Goal: Task Accomplishment & Management: Manage account settings

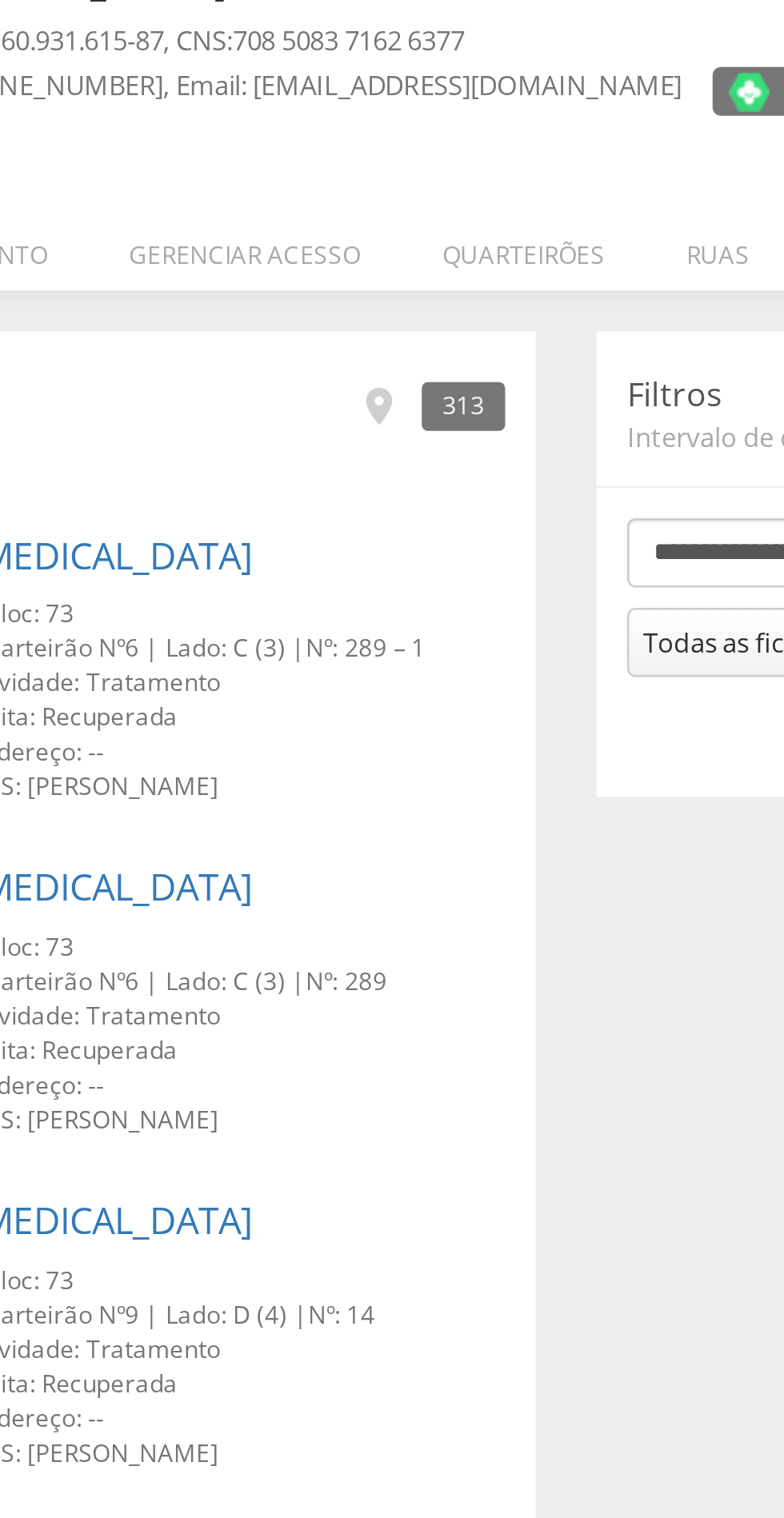
click at [376, 226] on li "Quarteirões" at bounding box center [374, 226] width 96 height 37
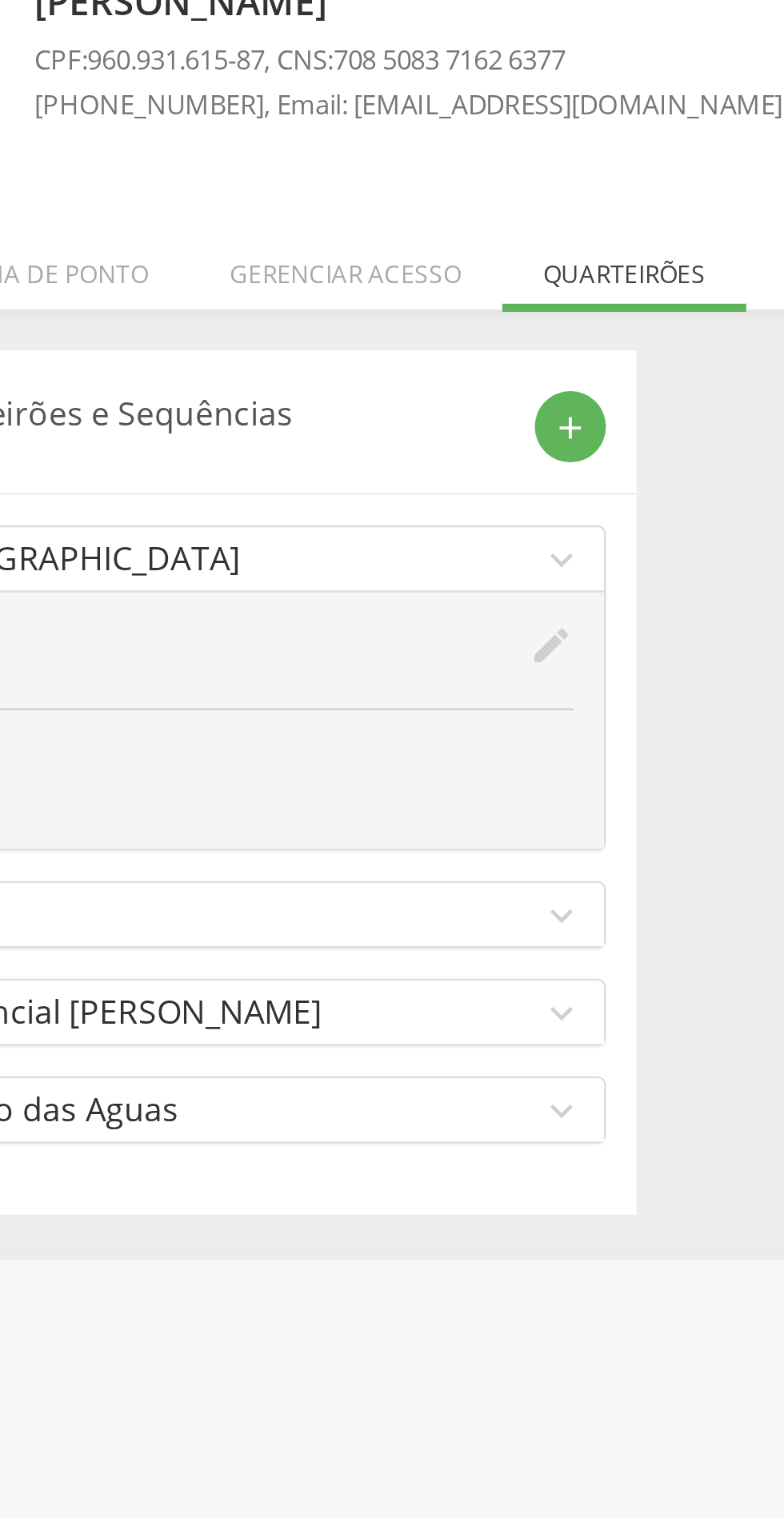
click at [360, 561] on link "196 Recanto das Aguas expand_more" at bounding box center [207, 558] width 322 height 25
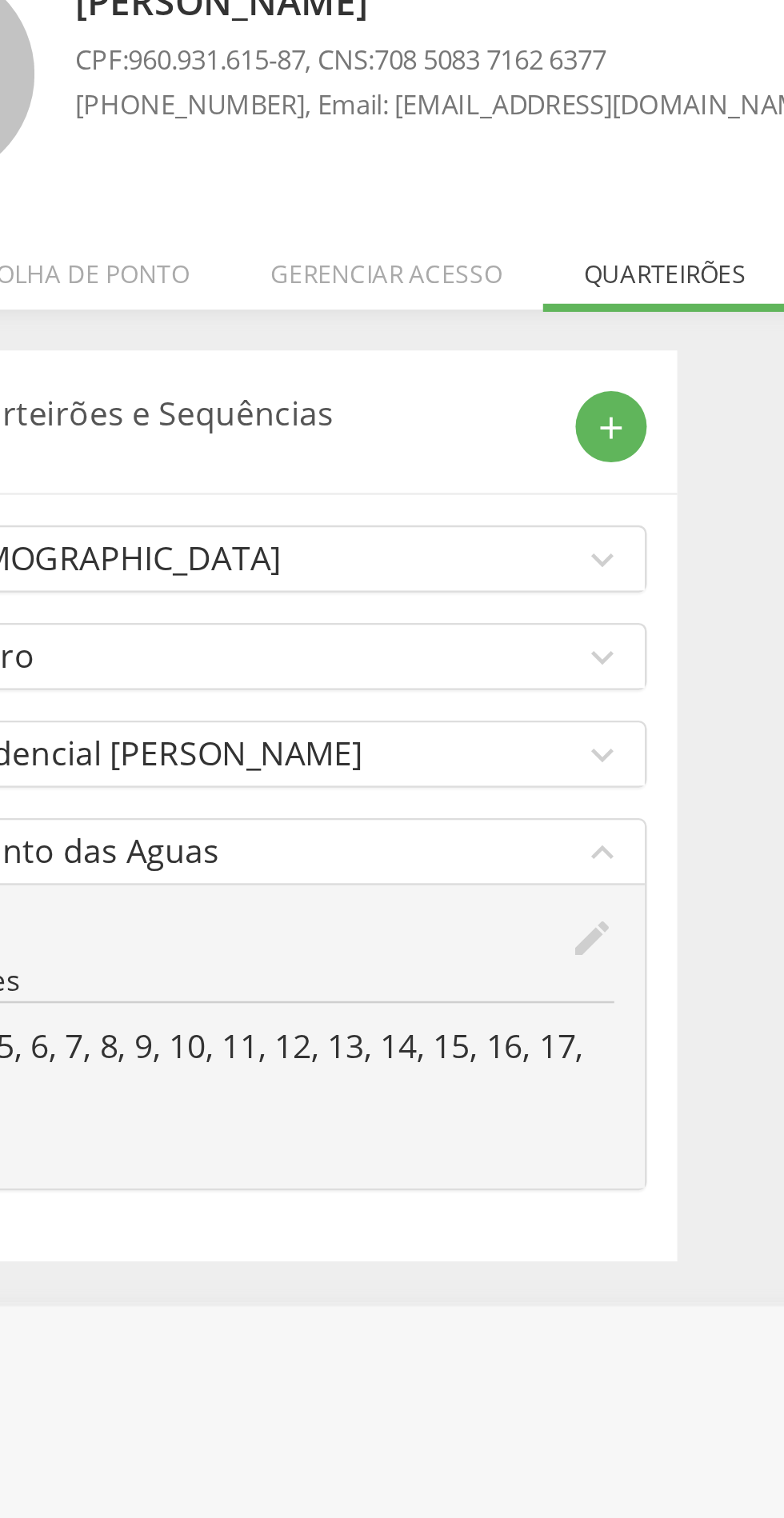
click at [347, 485] on icon "edit" at bounding box center [346, 491] width 17 height 17
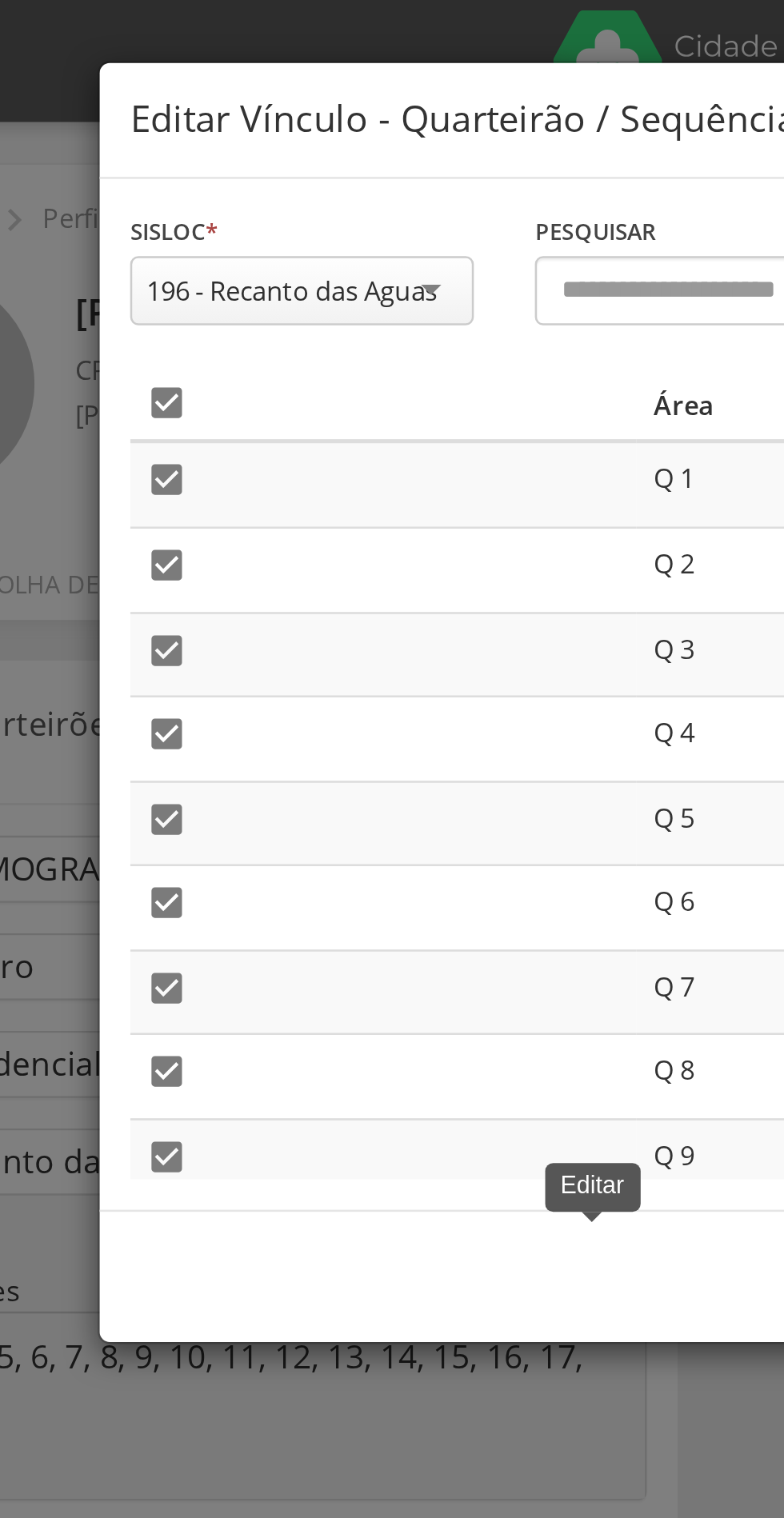
click at [176, 155] on icon "" at bounding box center [179, 158] width 16 height 16
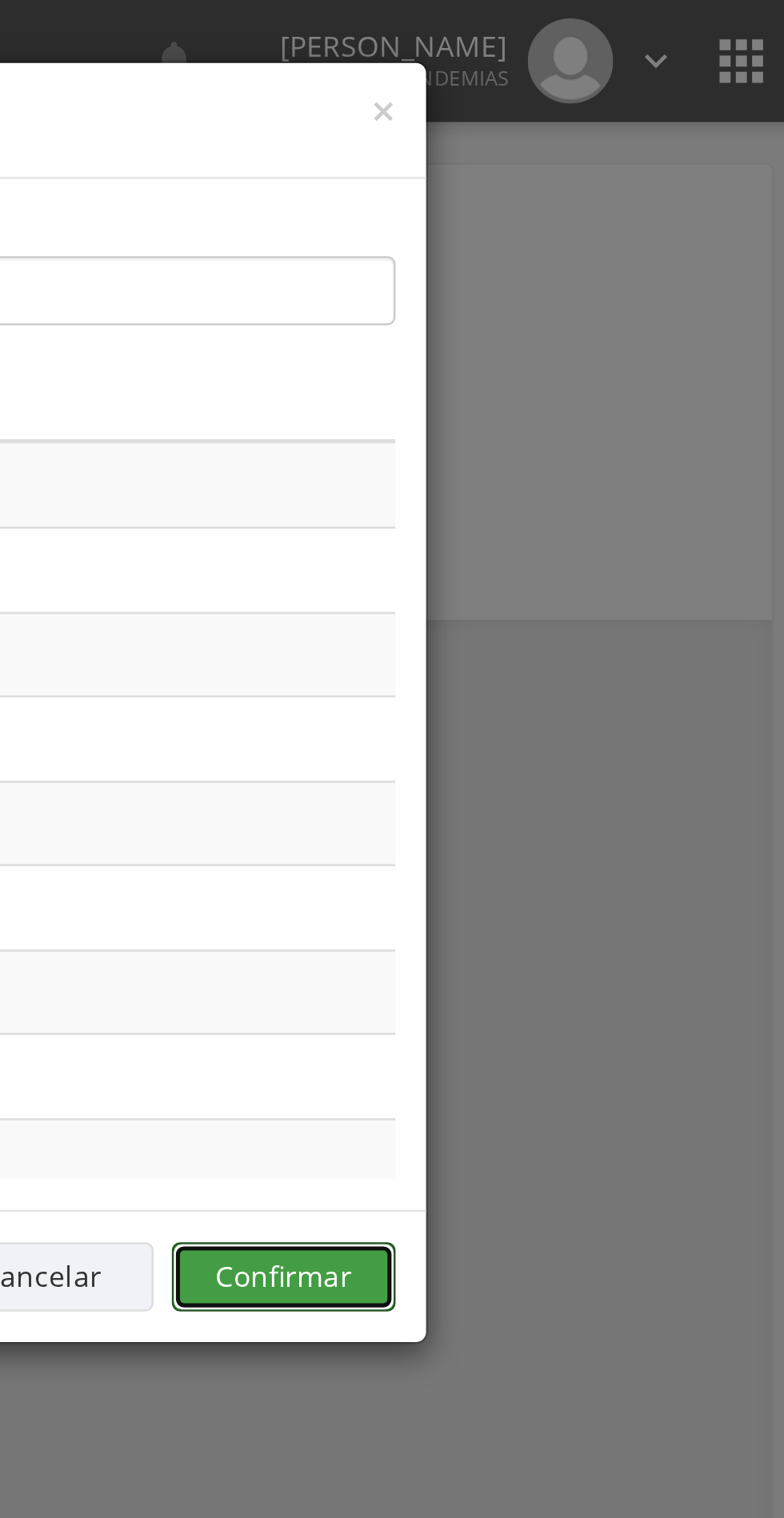
click at [579, 504] on button "Confirmar" at bounding box center [575, 501] width 88 height 27
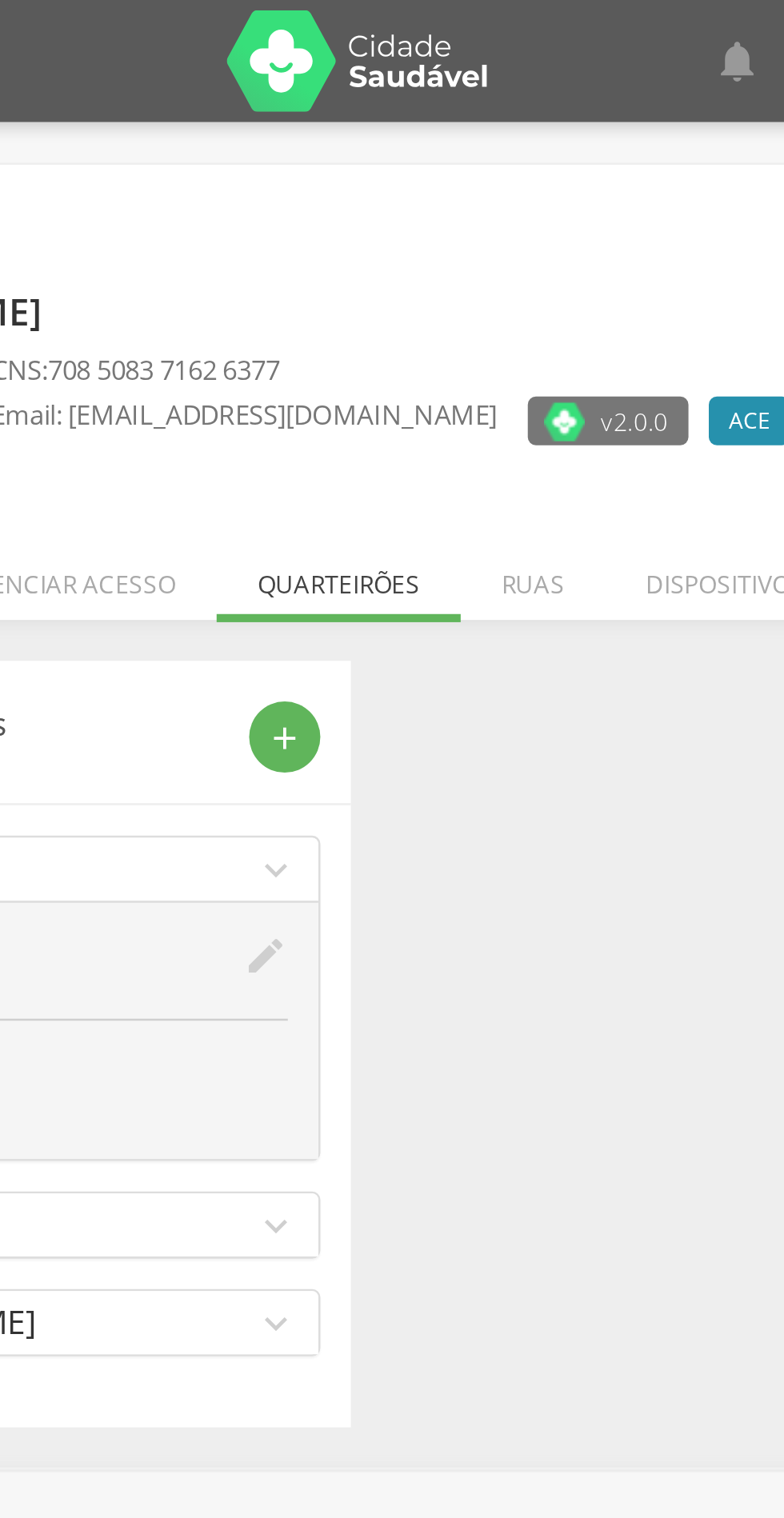
click at [361, 290] on div "add" at bounding box center [354, 290] width 28 height 28
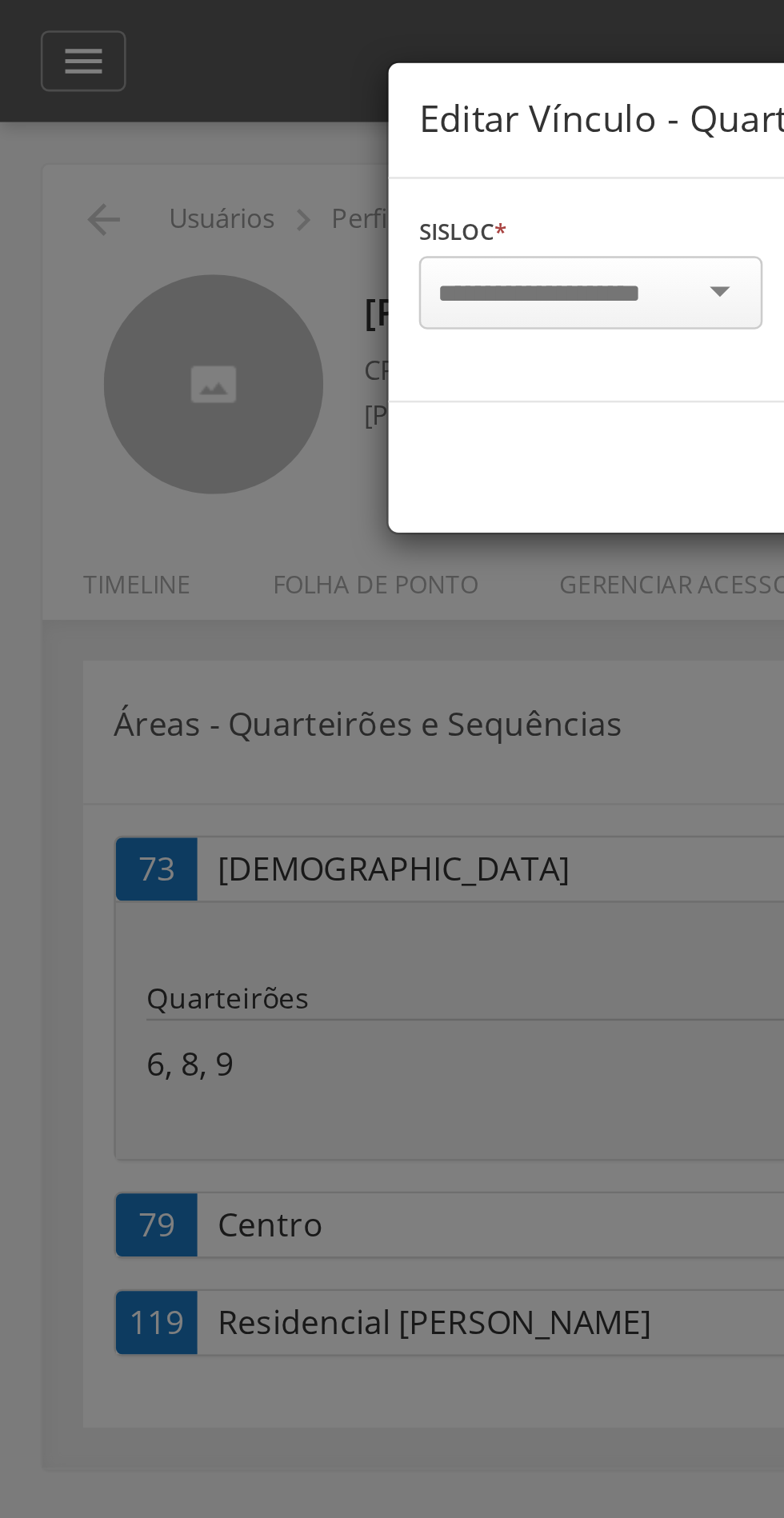
click at [222, 112] on input "select-one" at bounding box center [222, 116] width 101 height 15
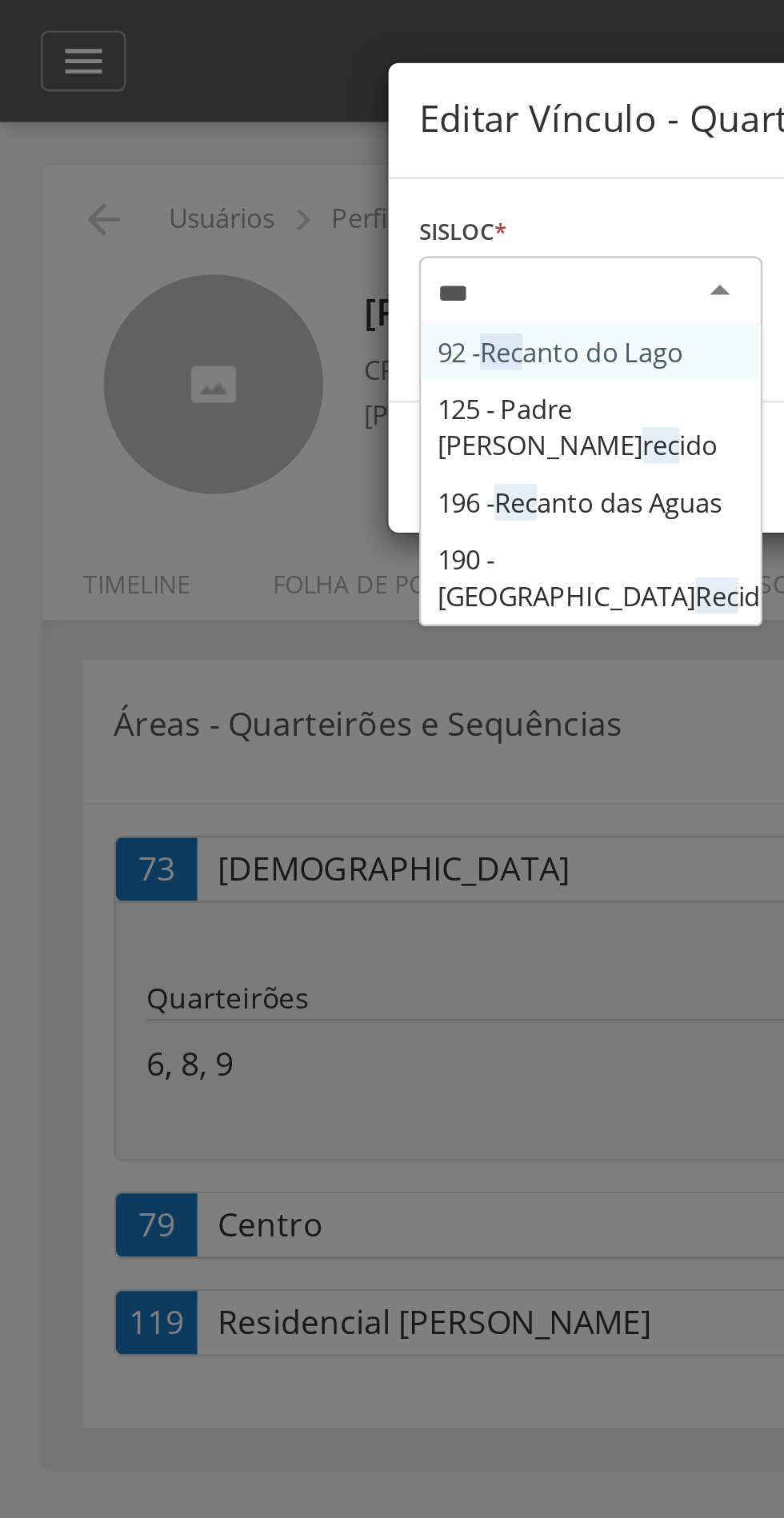
type input "****"
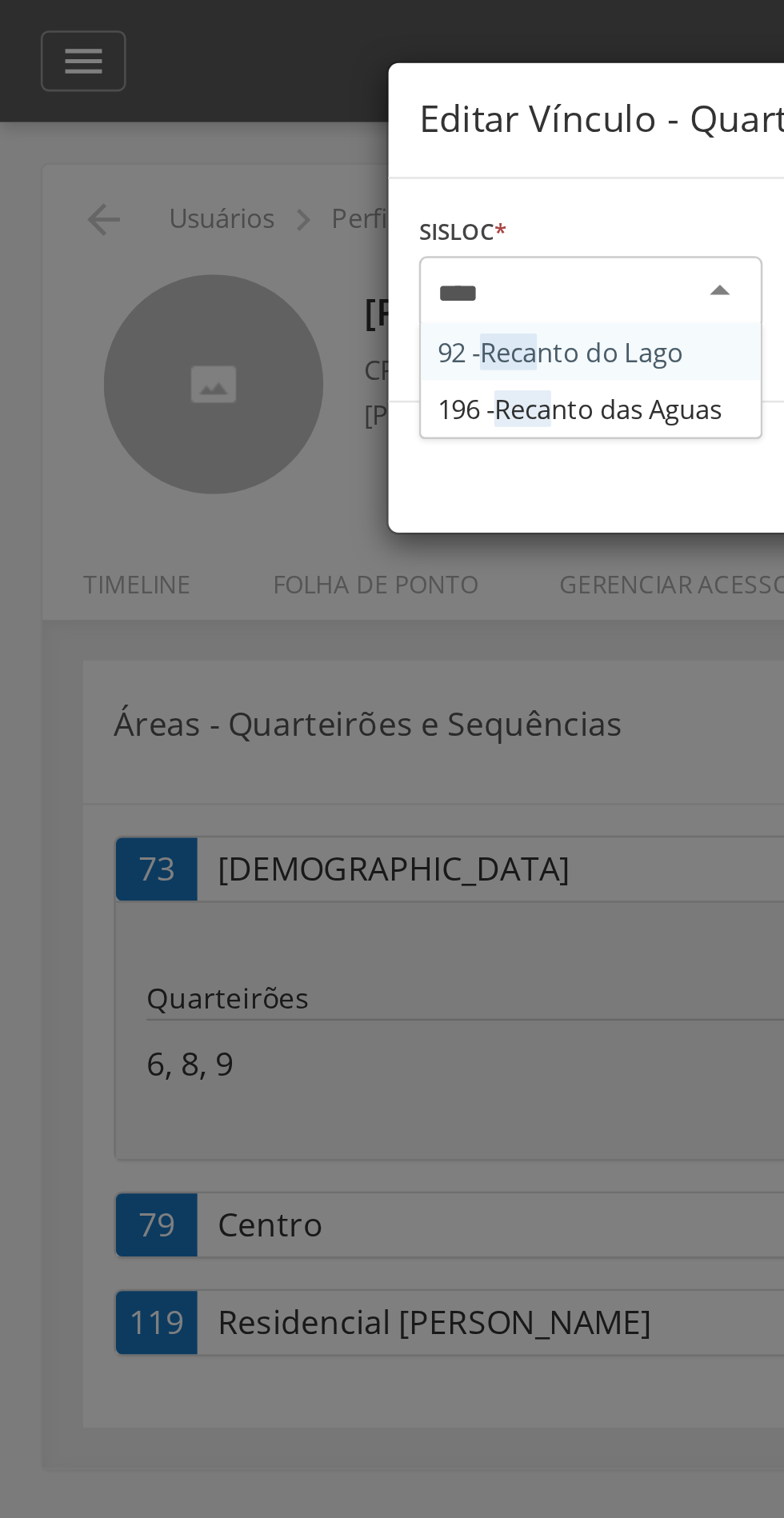
click at [265, 158] on div "Sisloc * 92 - Reca nto do Lago 196 - Reca nto das Aguas Informe a localidade Pe…" at bounding box center [392, 114] width 478 height 88
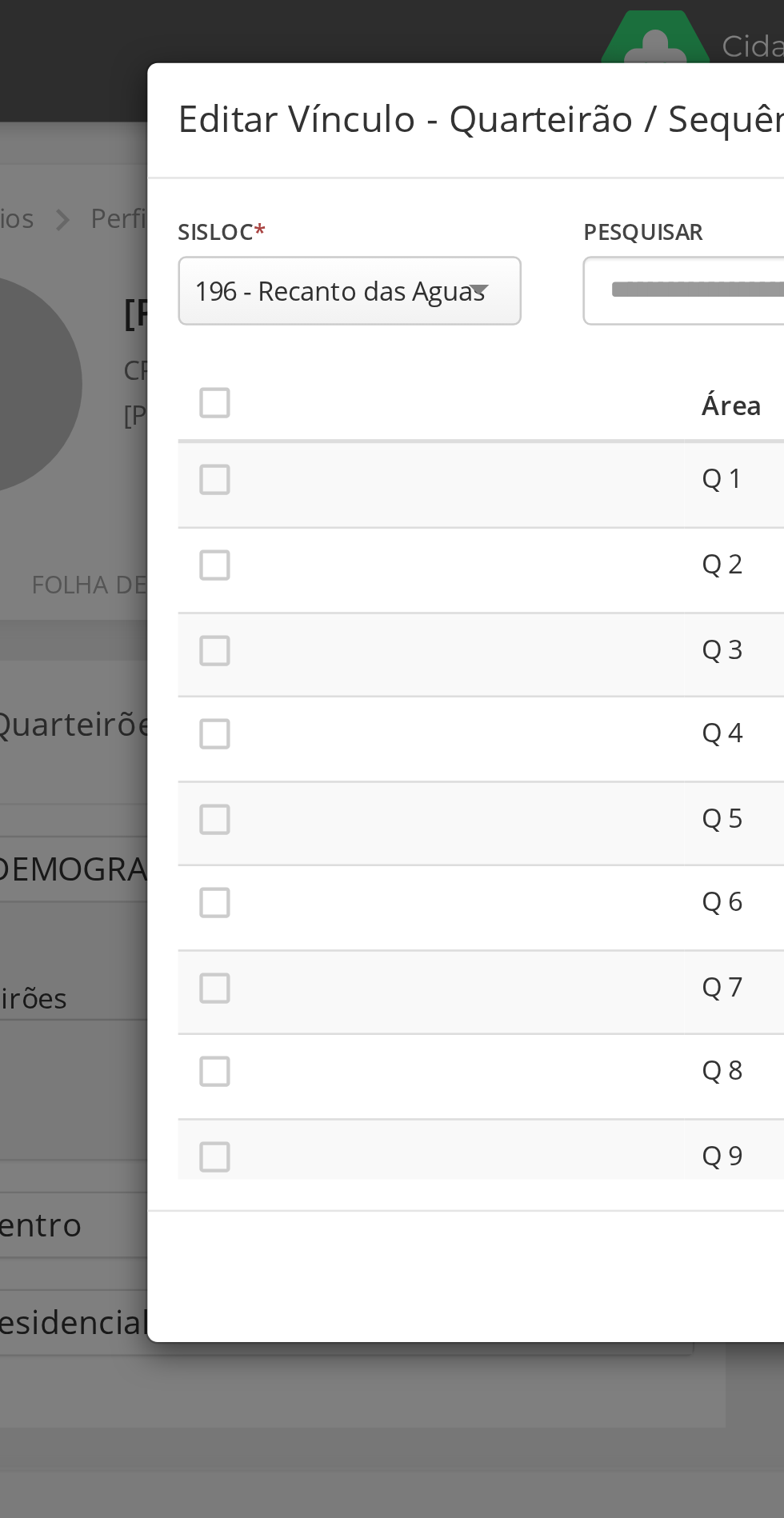
click at [184, 160] on icon "" at bounding box center [179, 158] width 16 height 16
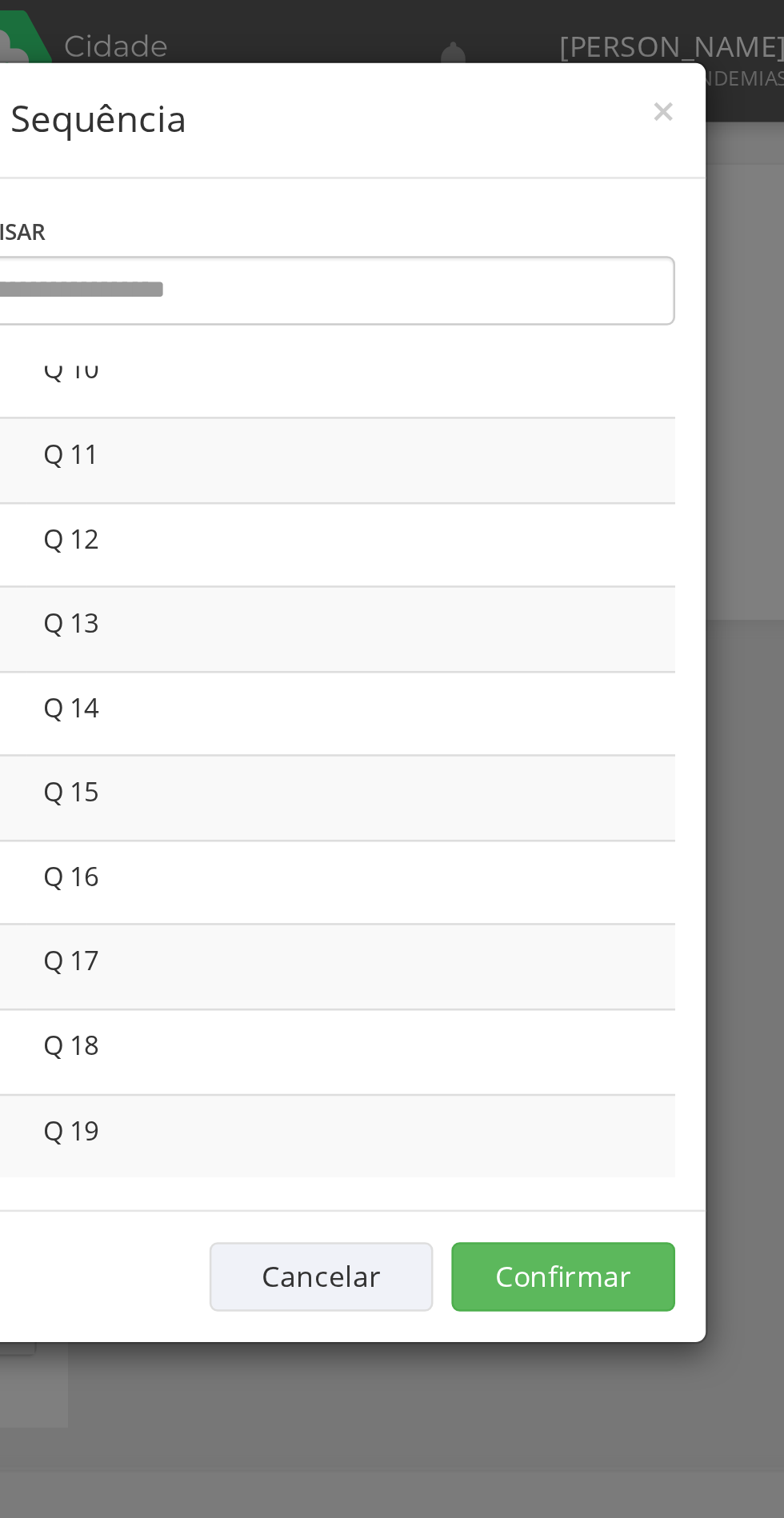
scroll to position [358, 0]
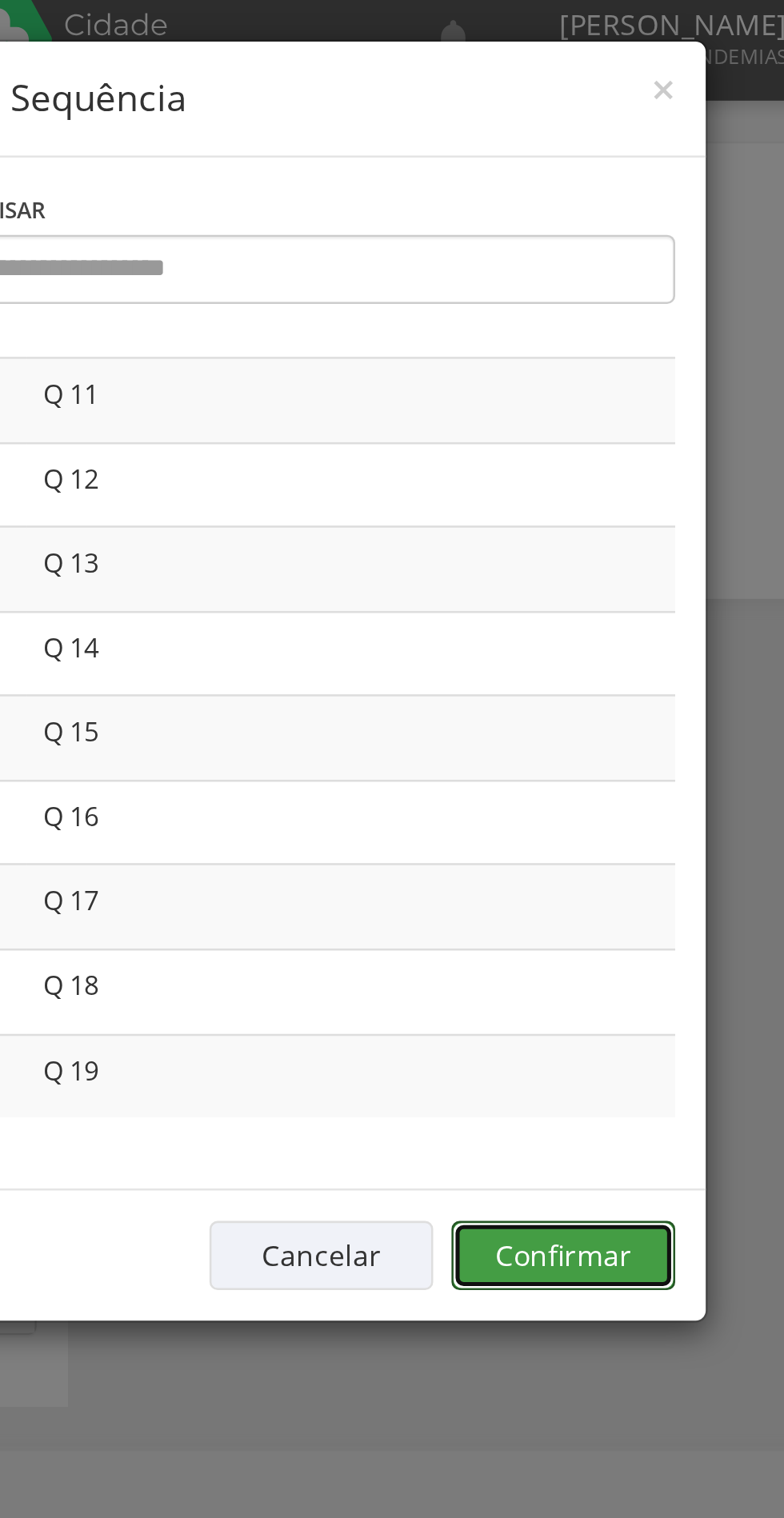
click at [584, 505] on button "Confirmar" at bounding box center [575, 501] width 88 height 27
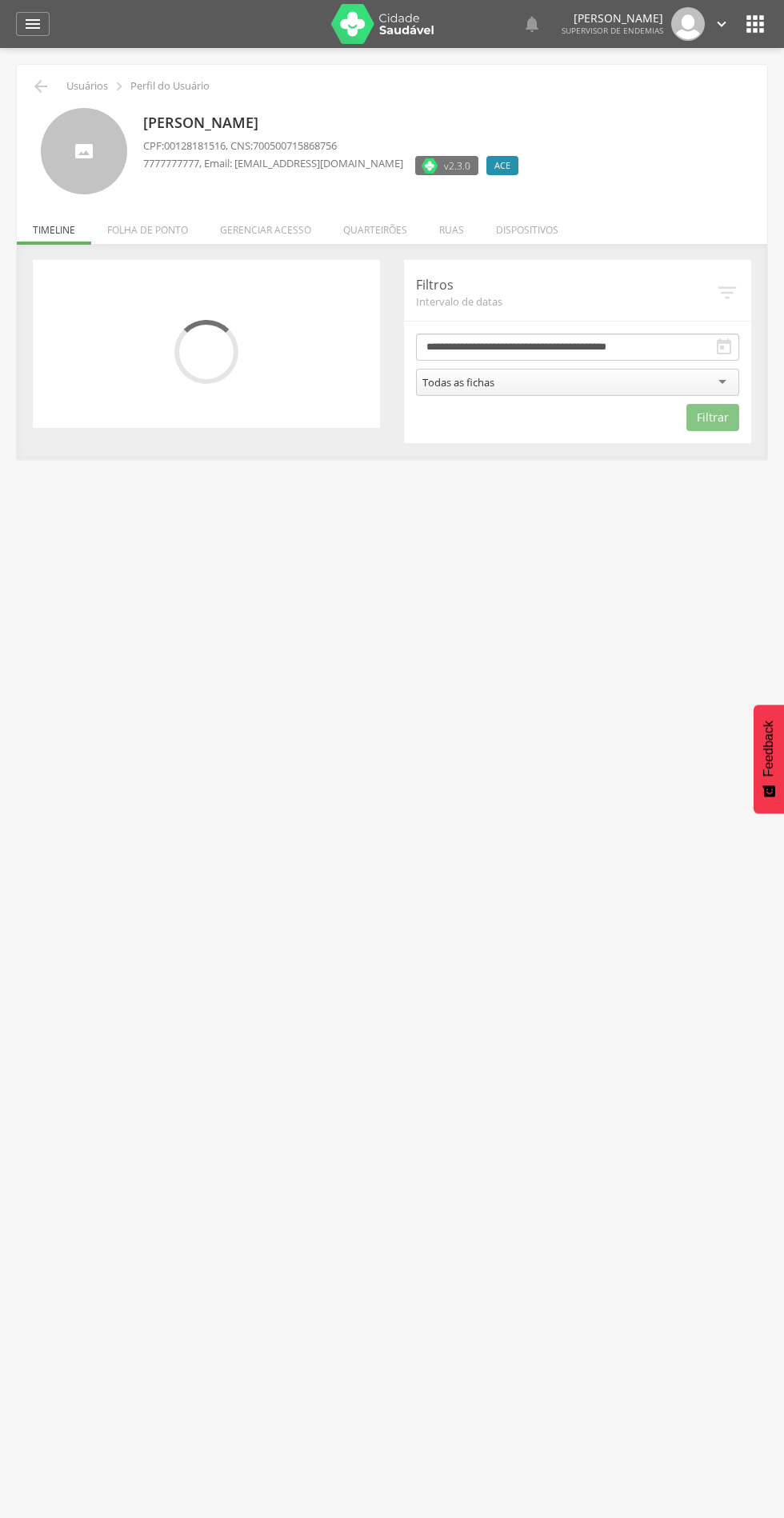
click at [430, 968] on div " Usuários  Perfil do Usuário [PERSON_NAME] CPF: 00128181516 , CNS: 7005007158…" at bounding box center [392, 807] width 784 height 1518
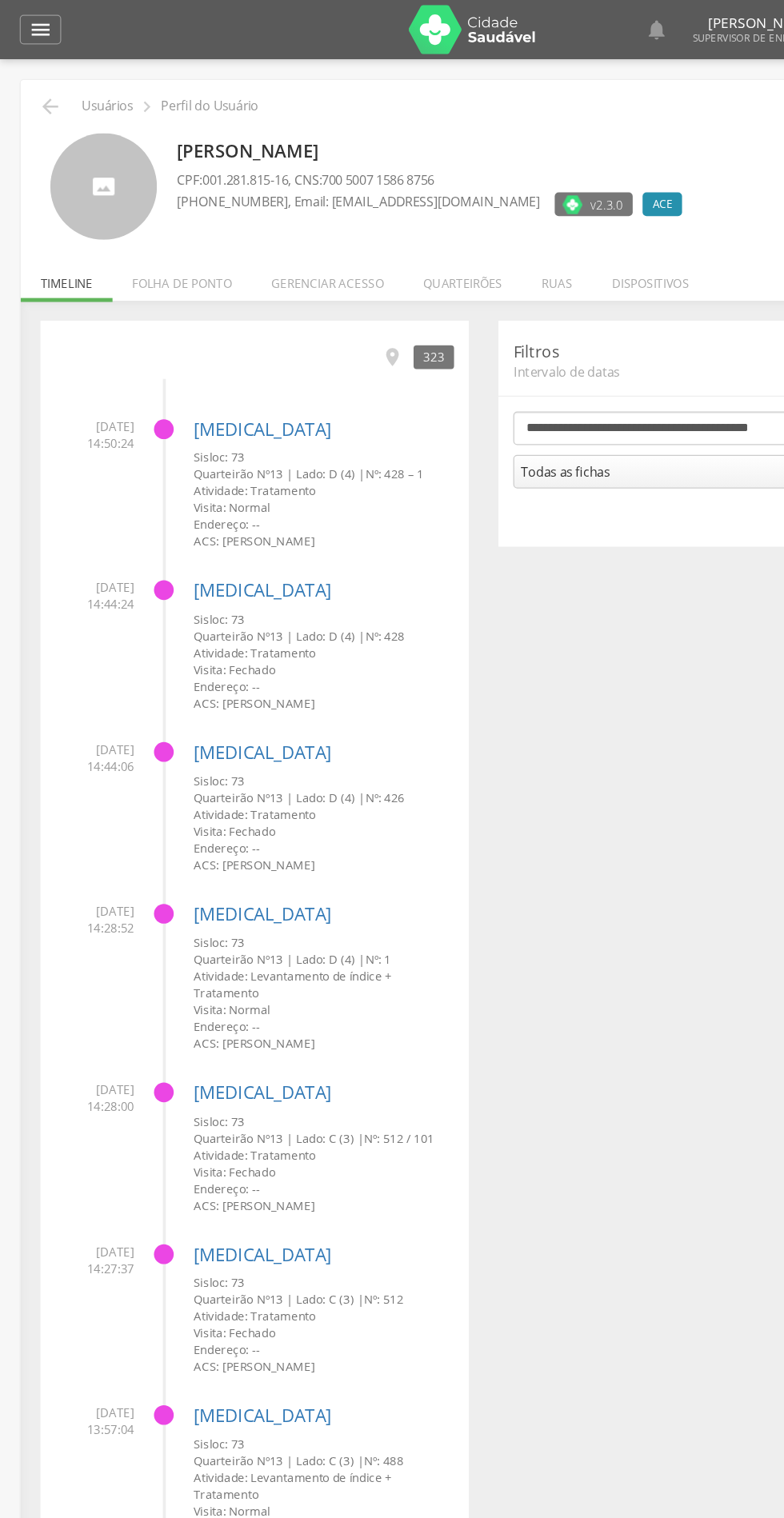
click at [386, 226] on li "Quarteirões" at bounding box center [374, 226] width 96 height 37
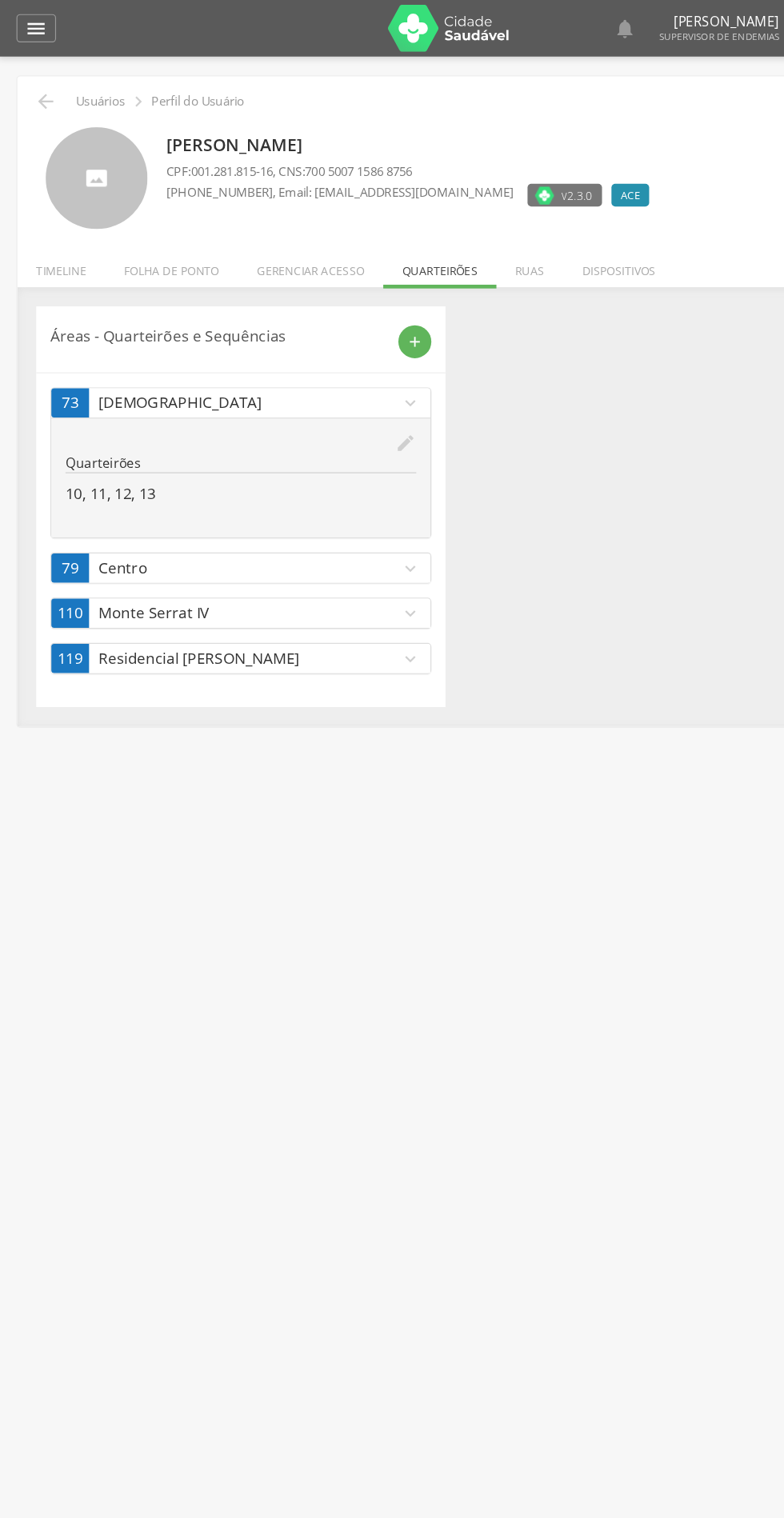
click at [40, 89] on icon "" at bounding box center [41, 86] width 19 height 19
click at [47, 85] on icon "" at bounding box center [41, 86] width 19 height 19
